Goal: Transaction & Acquisition: Purchase product/service

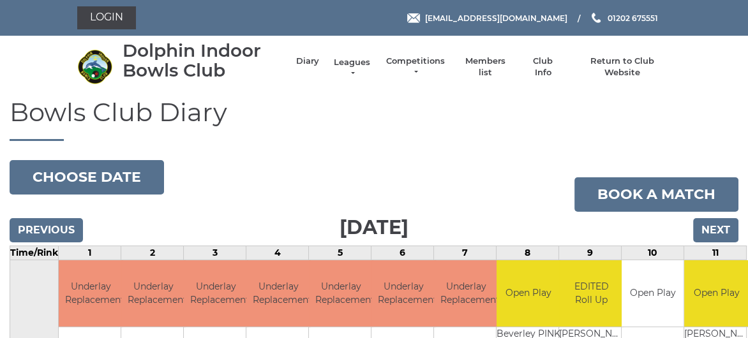
click at [353, 62] on link "Leagues" at bounding box center [352, 68] width 40 height 23
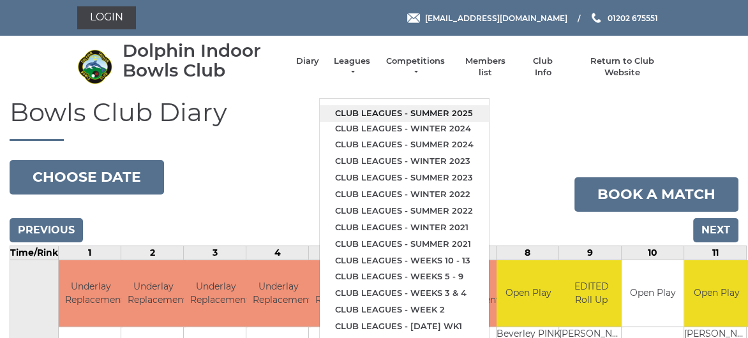
click at [375, 110] on link "Club leagues - Summer 2025" at bounding box center [404, 113] width 169 height 17
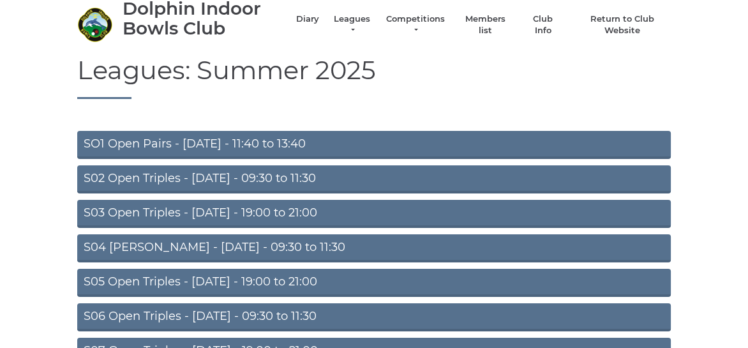
scroll to position [64, 0]
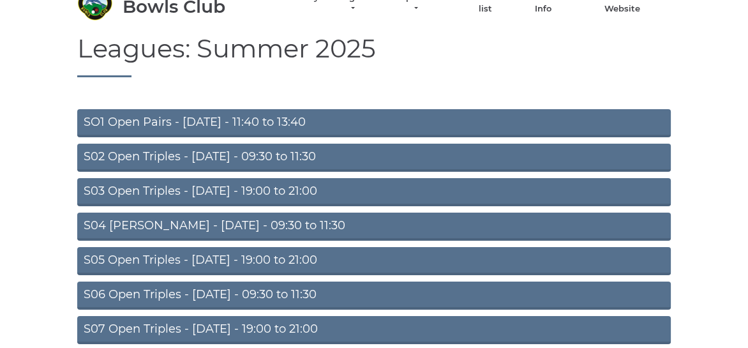
click at [219, 156] on link "S02 Open Triples - Tuesday - 09:30 to 11:30" at bounding box center [373, 158] width 593 height 28
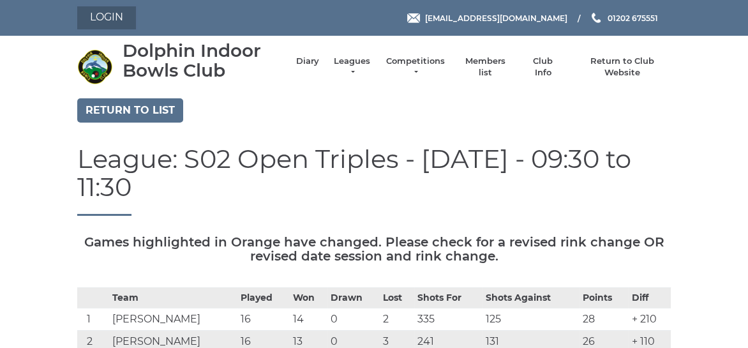
click at [115, 17] on link "Login" at bounding box center [106, 17] width 59 height 23
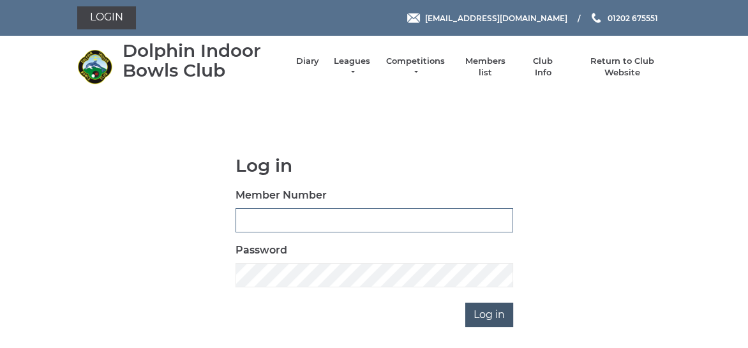
type input "3361"
click at [483, 313] on input "Log in" at bounding box center [489, 314] width 48 height 24
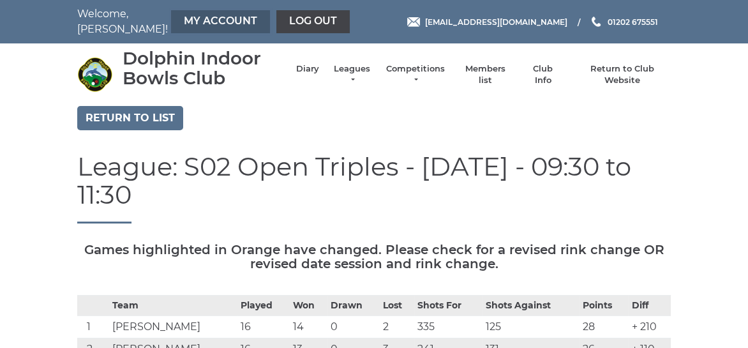
click at [188, 22] on link "My Account" at bounding box center [220, 21] width 99 height 23
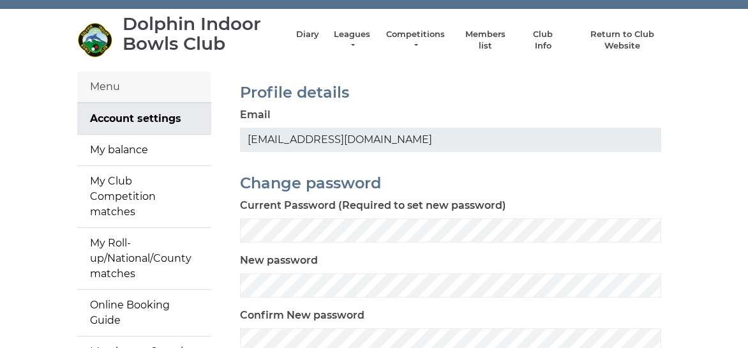
scroll to position [64, 0]
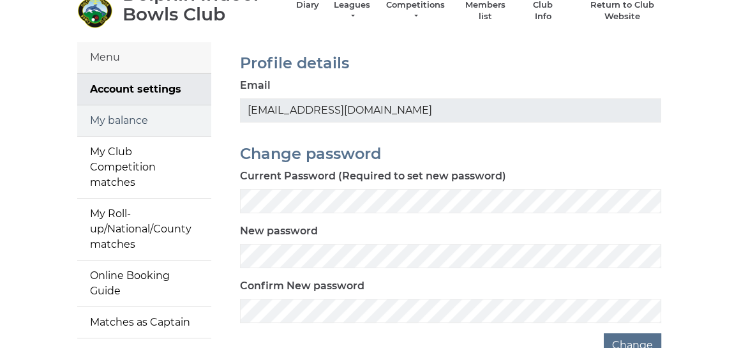
click at [135, 124] on link "My balance" at bounding box center [144, 120] width 134 height 31
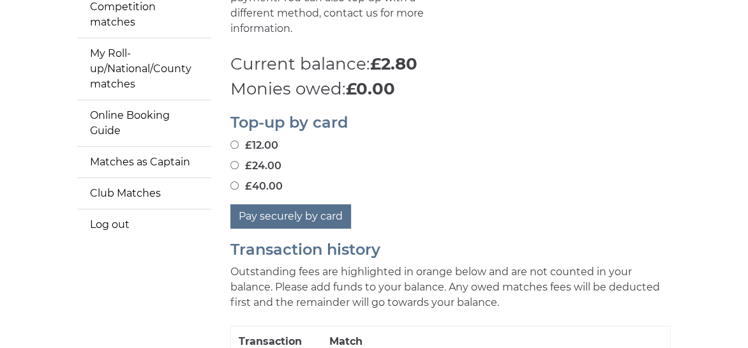
scroll to position [255, 0]
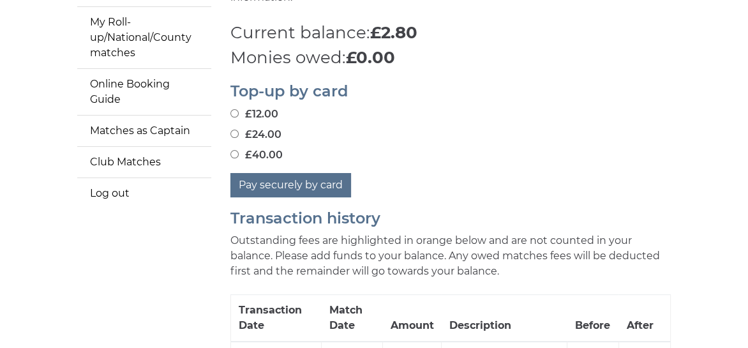
click at [235, 132] on input "£24.00" at bounding box center [234, 134] width 8 height 8
radio input "true"
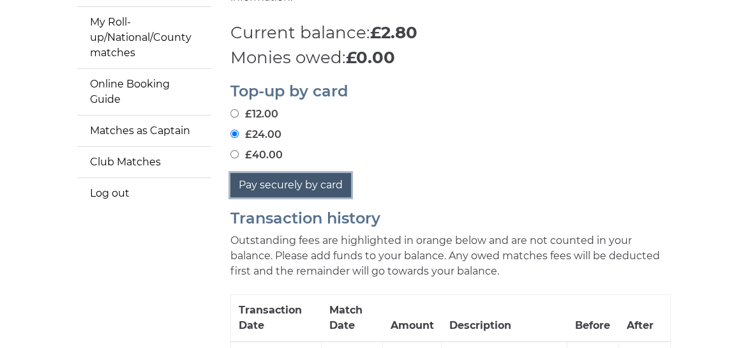
click at [277, 184] on button "Pay securely by card" at bounding box center [290, 185] width 121 height 24
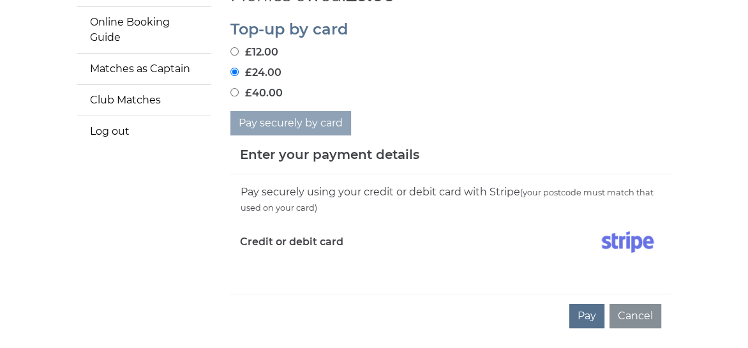
scroll to position [383, 0]
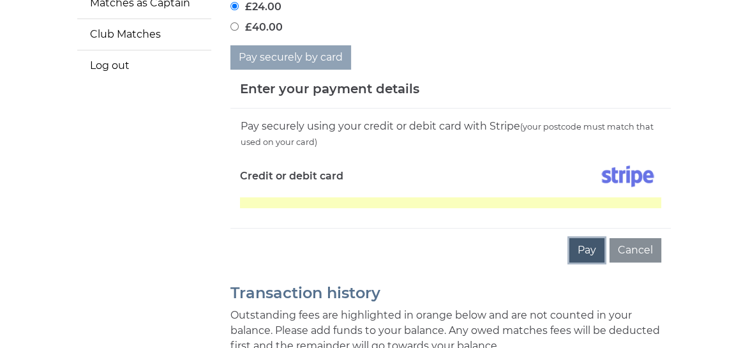
click at [588, 250] on button "Pay" at bounding box center [586, 250] width 35 height 24
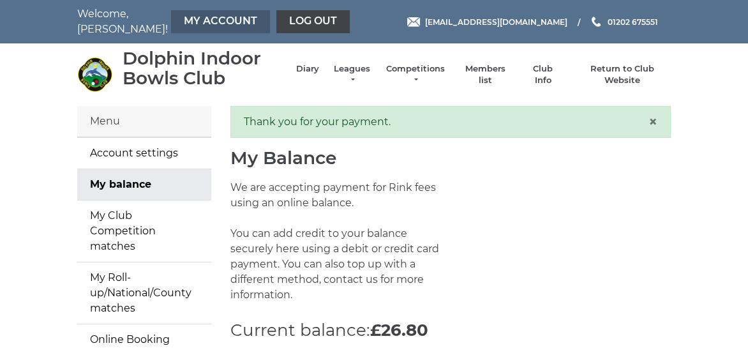
click at [195, 23] on link "My Account" at bounding box center [220, 21] width 99 height 23
